Goal: Task Accomplishment & Management: Manage account settings

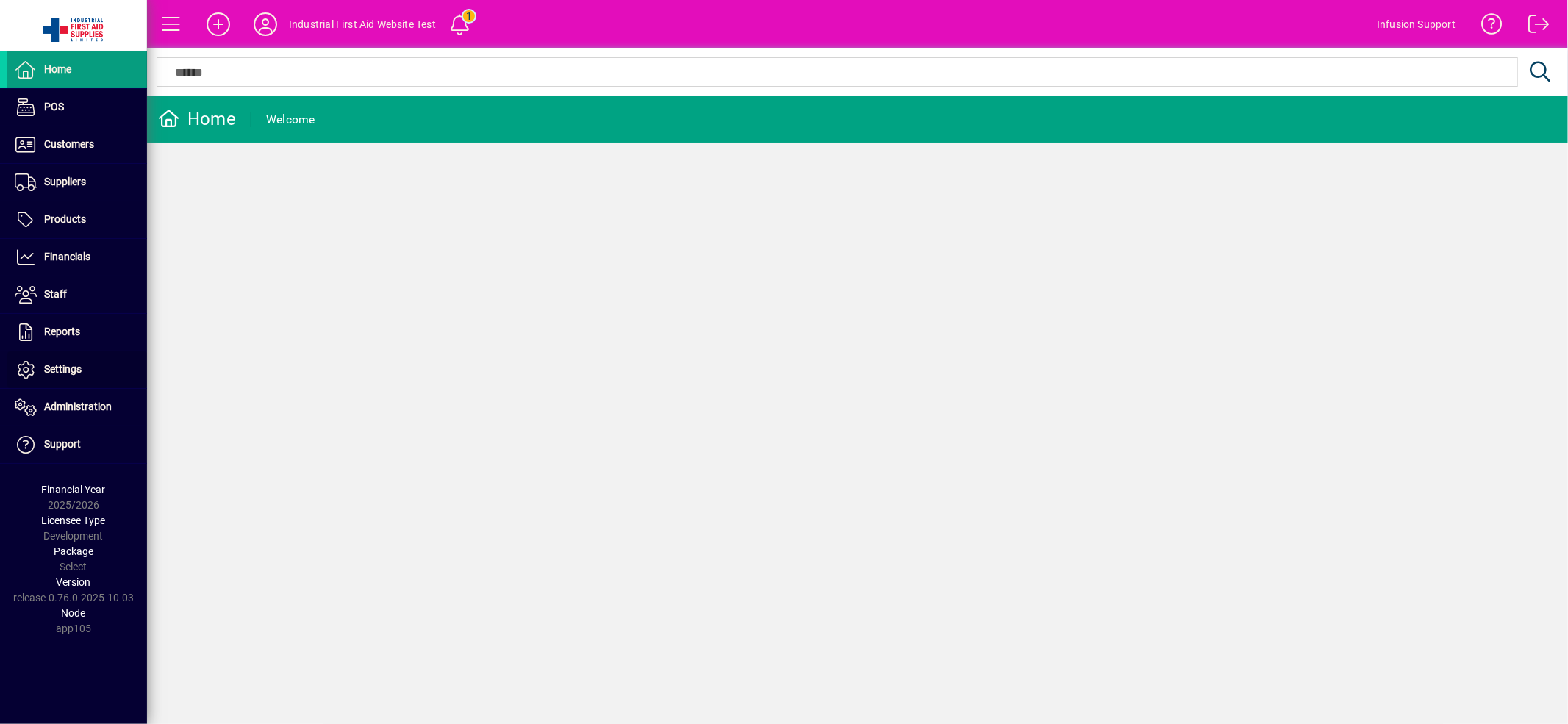
drag, startPoint x: 92, startPoint y: 362, endPoint x: 177, endPoint y: 350, distance: 85.8
click at [92, 363] on span at bounding box center [77, 369] width 140 height 35
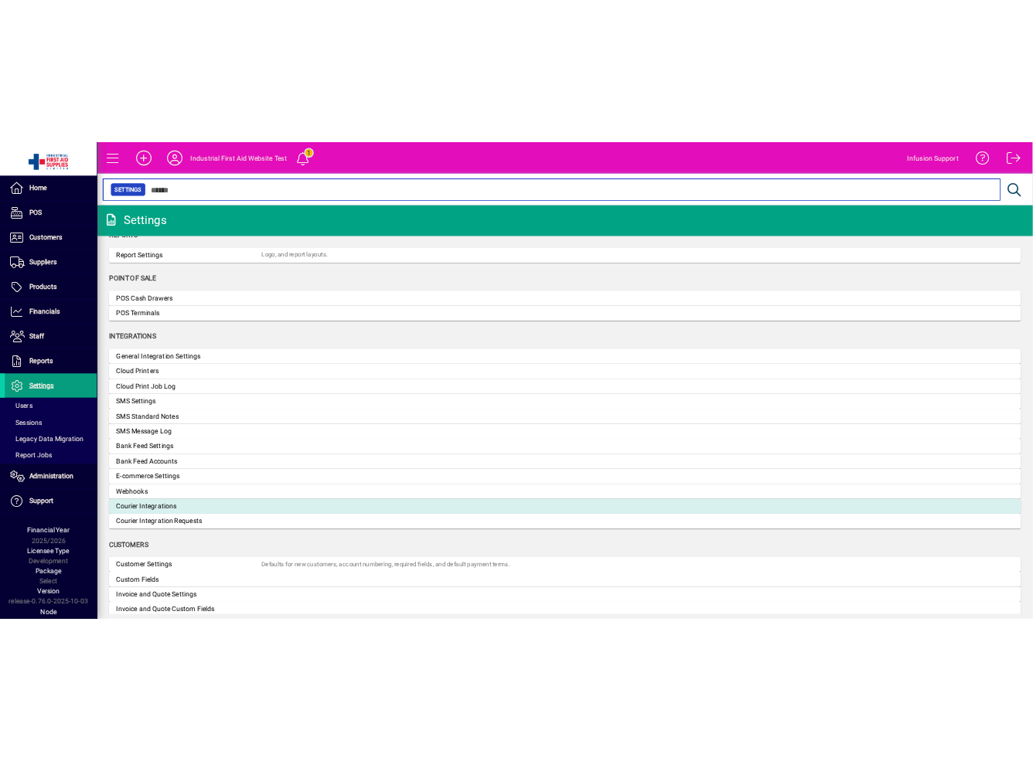
scroll to position [429, 0]
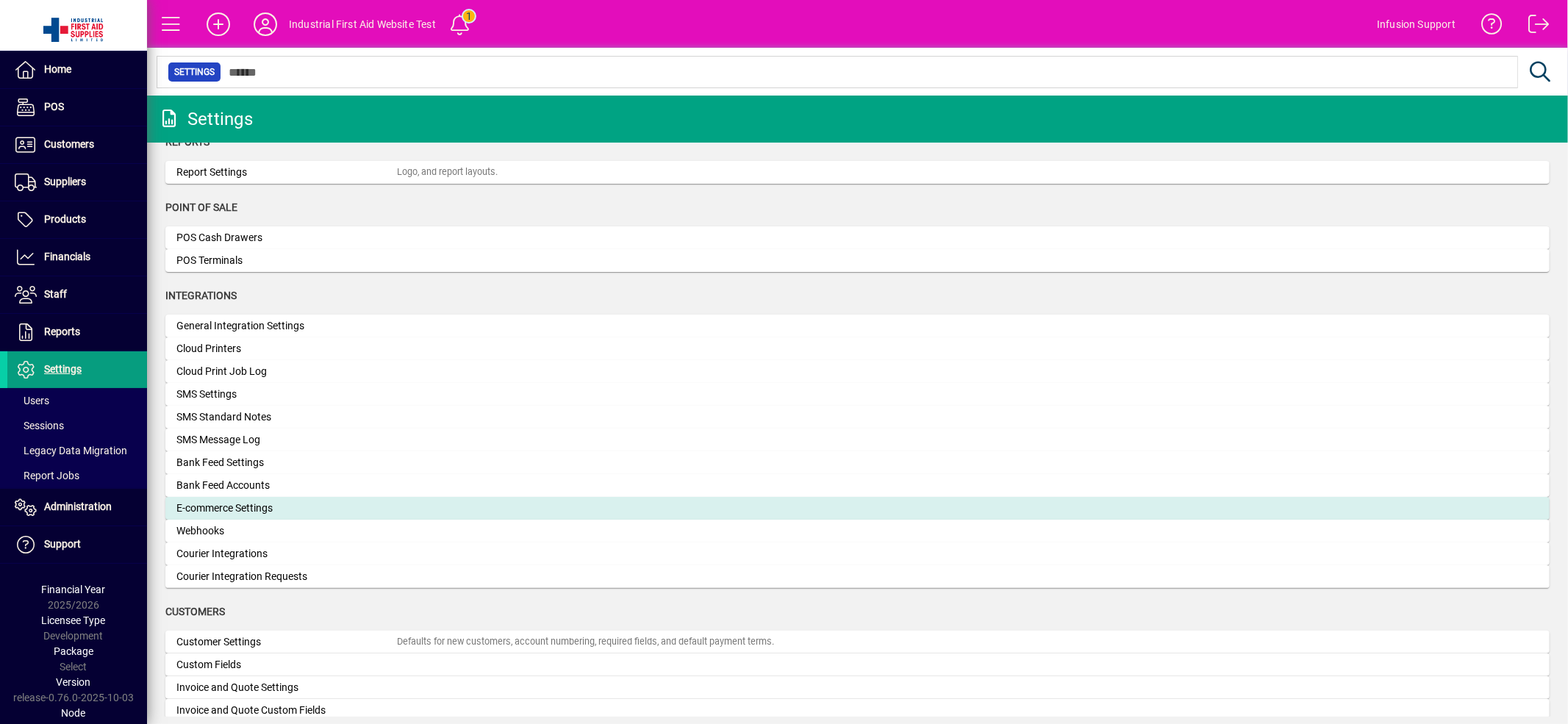
click at [236, 511] on div "E-commerce Settings" at bounding box center [287, 508] width 221 height 15
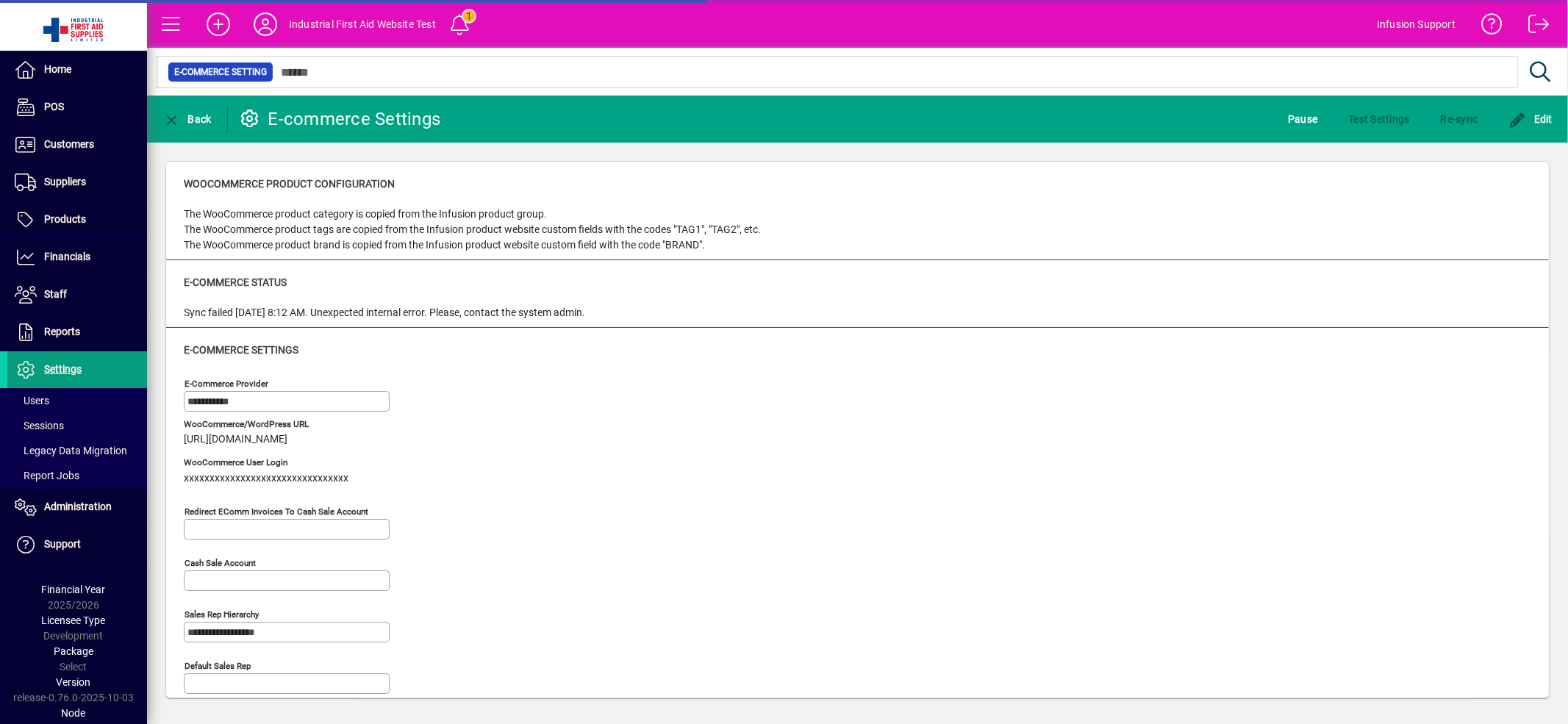
type input "**********"
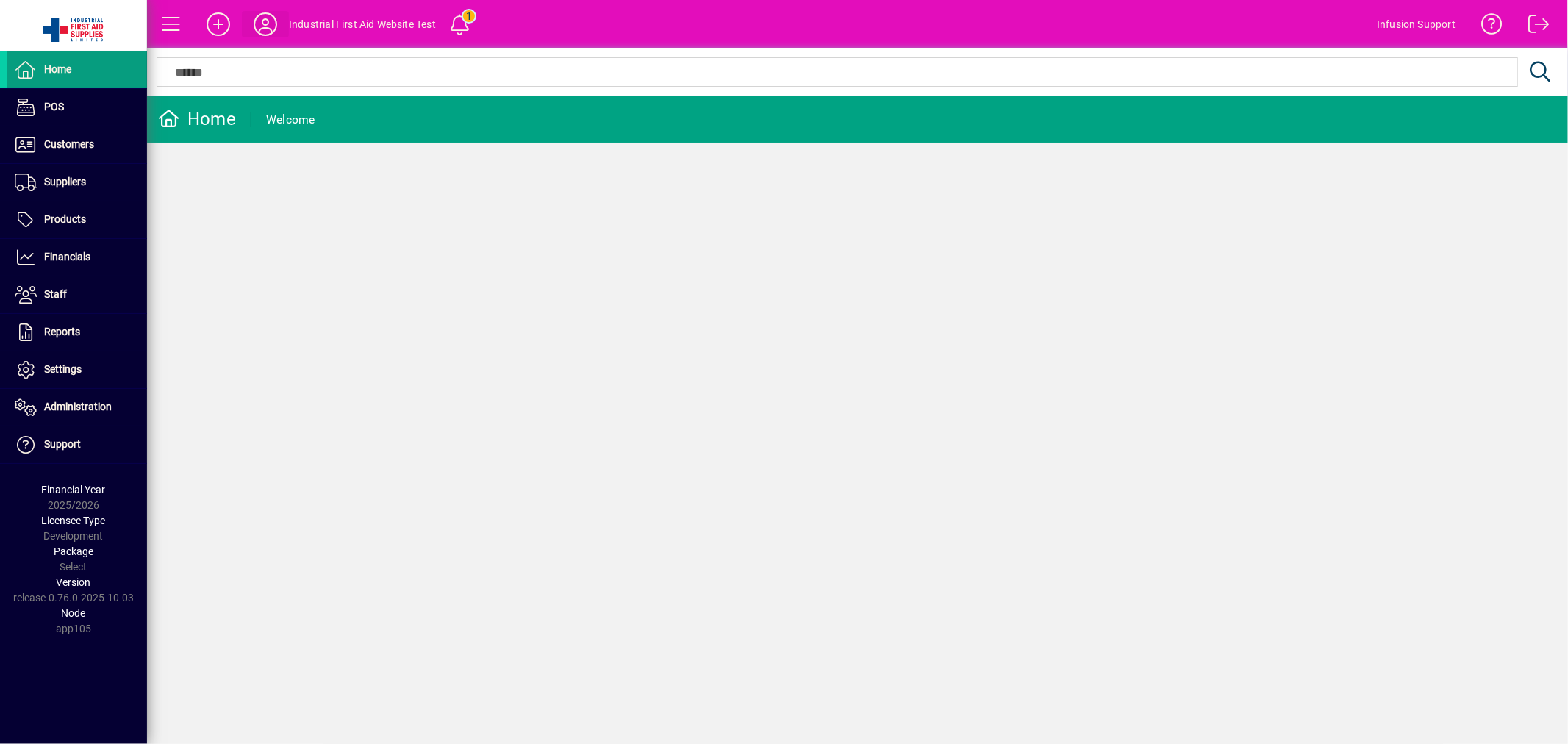
click at [261, 21] on icon at bounding box center [265, 24] width 29 height 24
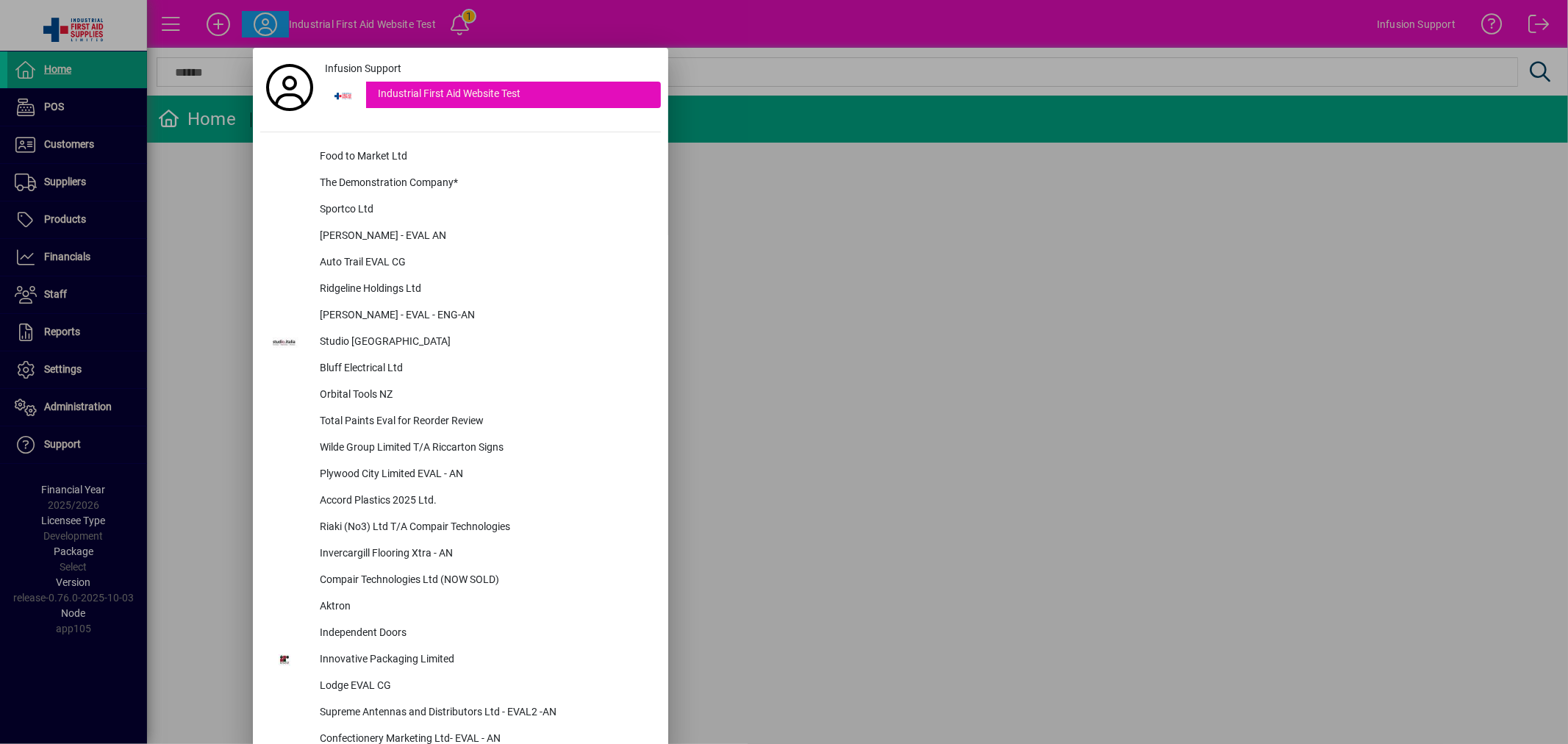
scroll to position [2903, 0]
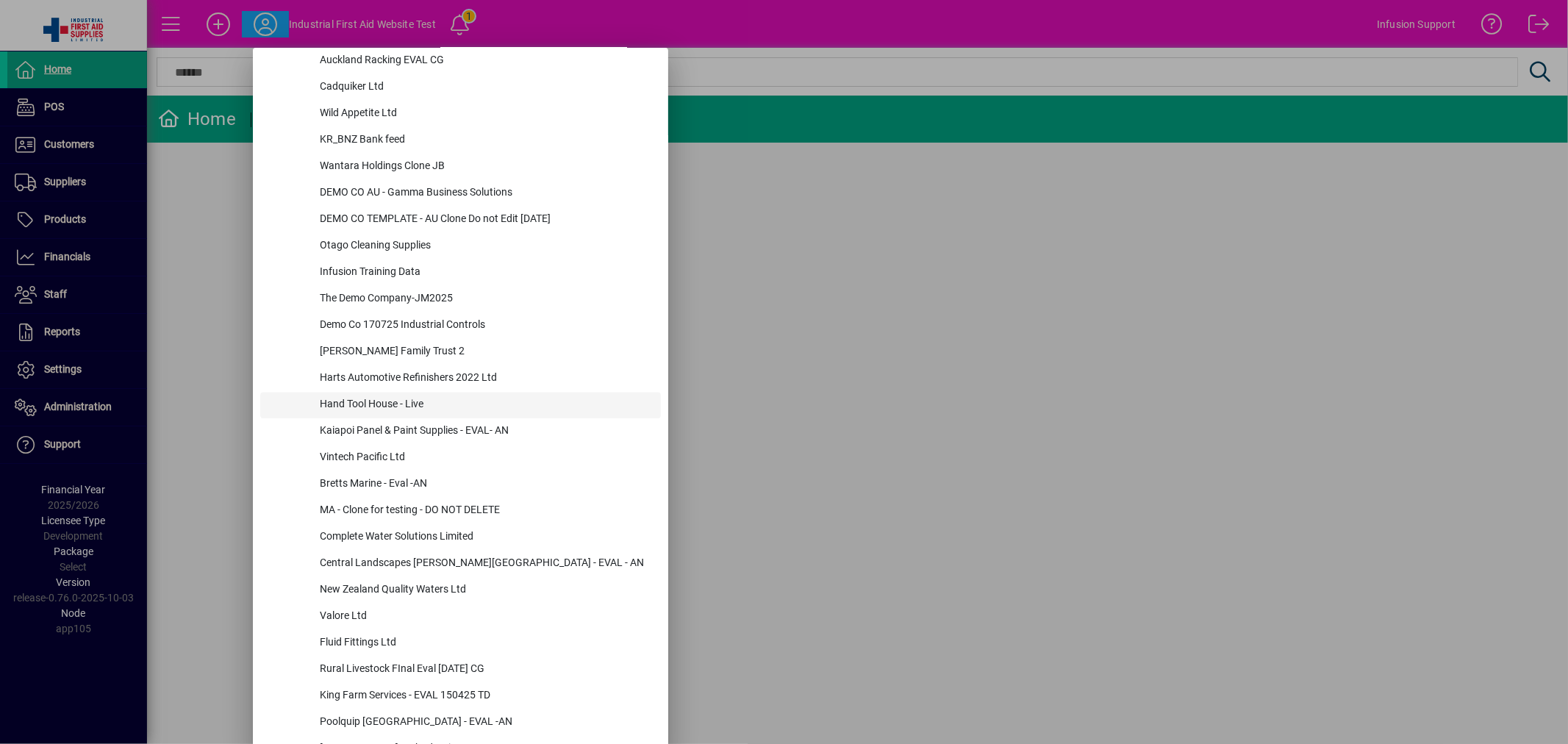
click at [380, 392] on div "Hand Tool House - Live" at bounding box center [484, 405] width 353 height 27
